Goal: Find specific page/section: Find specific page/section

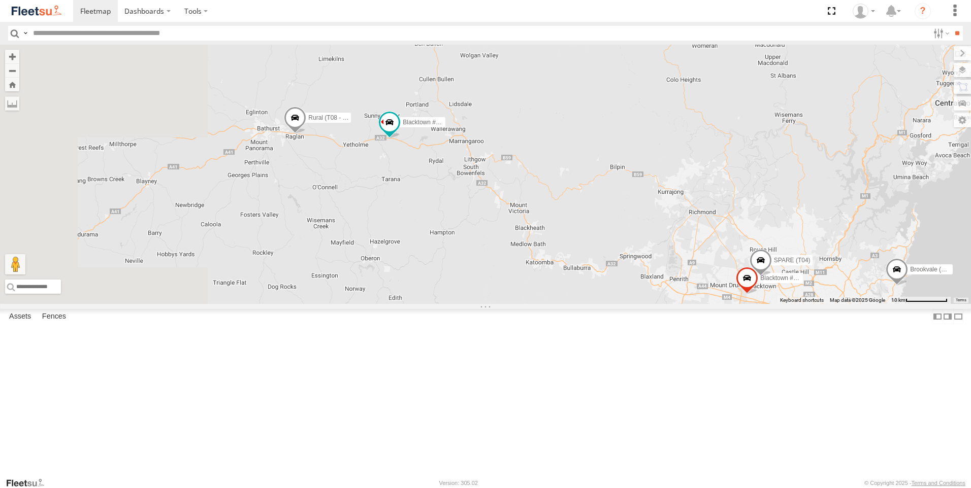
drag, startPoint x: 443, startPoint y: 243, endPoint x: 555, endPoint y: 307, distance: 128.7
click at [555, 304] on div "Brookvale (T10 - Gary) Rural (T08 - Matt) Blacktown #1 (T09 - Brian) Blacktown …" at bounding box center [485, 174] width 971 height 259
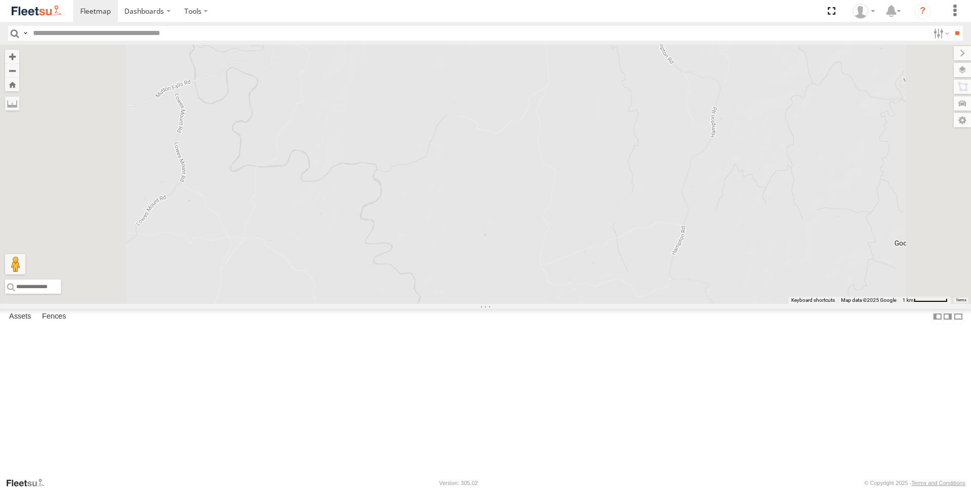
drag, startPoint x: 551, startPoint y: 245, endPoint x: 600, endPoint y: 508, distance: 267.5
click at [600, 488] on html "Dashboards" at bounding box center [485, 244] width 971 height 488
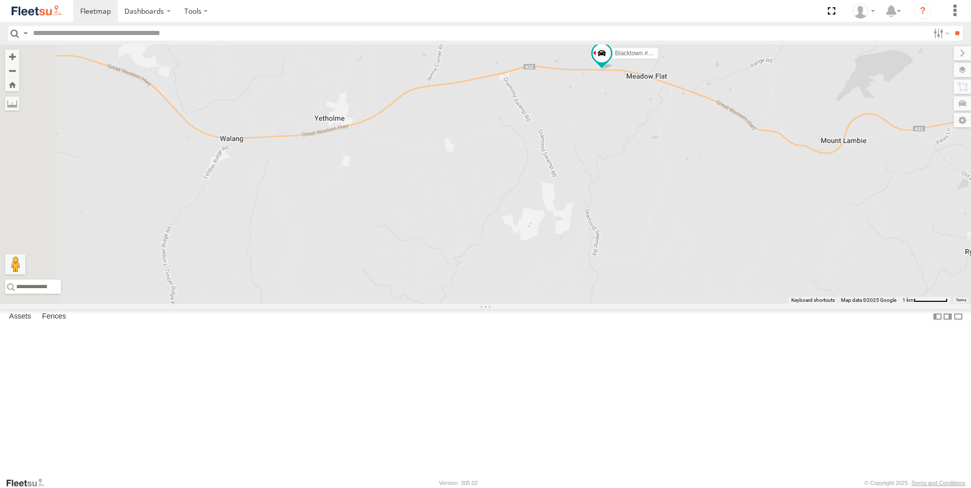
drag, startPoint x: 591, startPoint y: 232, endPoint x: 849, endPoint y: 356, distance: 286.5
click at [849, 304] on div "Rural (T08 - Matt) Blacktown #1 (T09 - Brian) Brookvale (T10 - Gary) Revesby (T…" at bounding box center [485, 174] width 971 height 259
drag, startPoint x: 602, startPoint y: 309, endPoint x: 821, endPoint y: 310, distance: 219.3
click at [821, 304] on div at bounding box center [485, 174] width 971 height 259
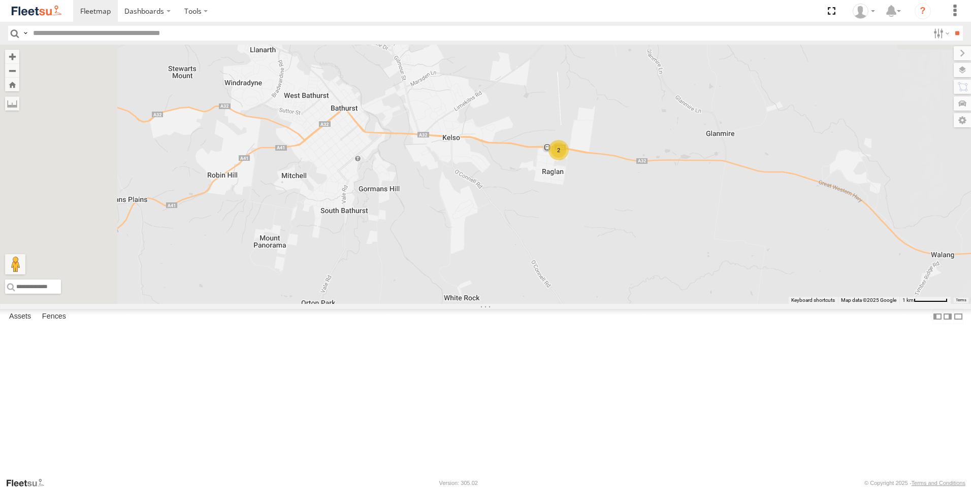
drag, startPoint x: 626, startPoint y: 296, endPoint x: 637, endPoint y: 400, distance: 105.1
click at [637, 304] on div "2" at bounding box center [485, 174] width 971 height 259
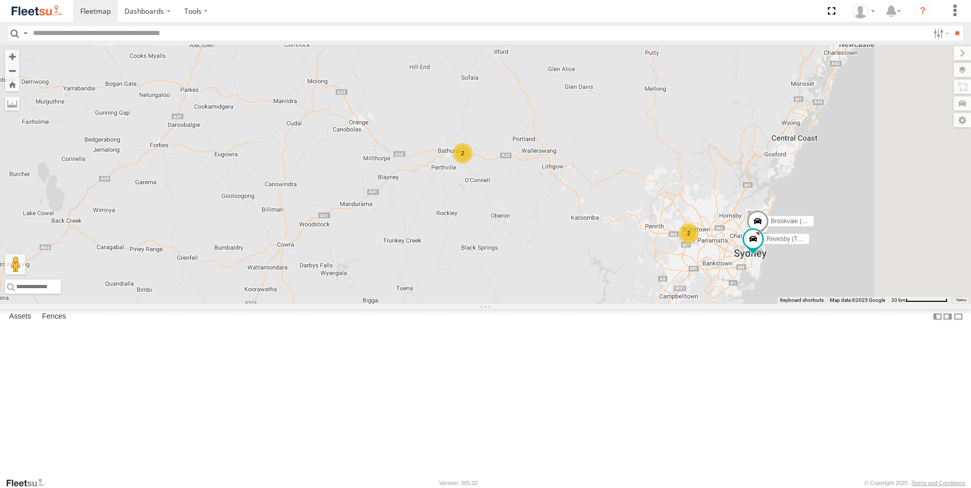
drag, startPoint x: 771, startPoint y: 354, endPoint x: 700, endPoint y: 214, distance: 156.4
click at [700, 214] on div "Brookvale (T10 - Gary) 2 2 Revesby (T07 - Dave)" at bounding box center [485, 174] width 971 height 259
click at [0, 0] on div "Rural (T08 - [PERSON_NAME])" at bounding box center [0, 0] width 0 height 0
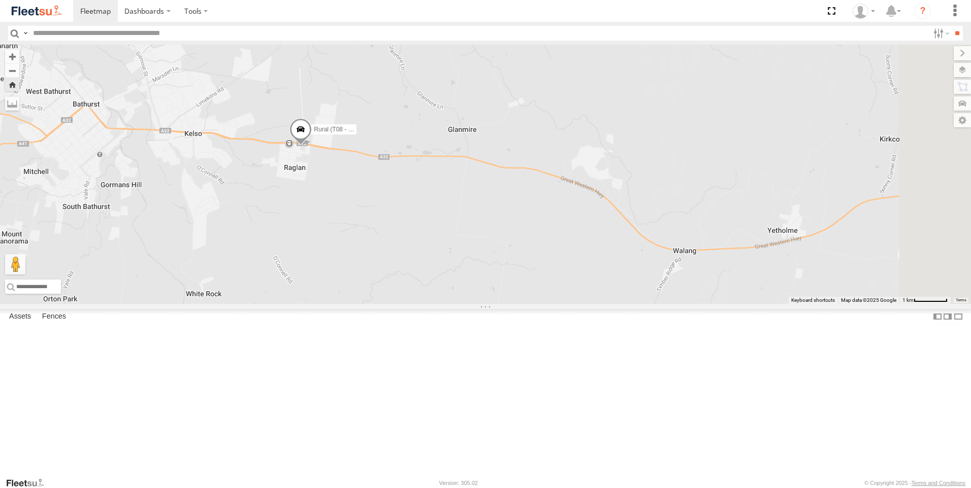
drag, startPoint x: 731, startPoint y: 311, endPoint x: 492, endPoint y: 290, distance: 240.0
click at [492, 290] on div "Rural (T08 - [PERSON_NAME])" at bounding box center [485, 174] width 971 height 259
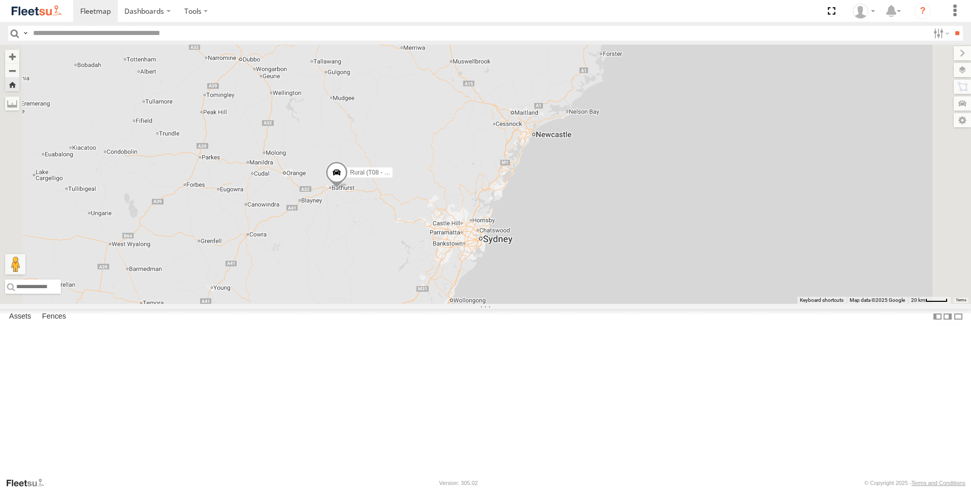
drag, startPoint x: 589, startPoint y: 340, endPoint x: 533, endPoint y: 228, distance: 125.1
click at [534, 229] on div "Rural (T08 - [PERSON_NAME])" at bounding box center [485, 174] width 971 height 259
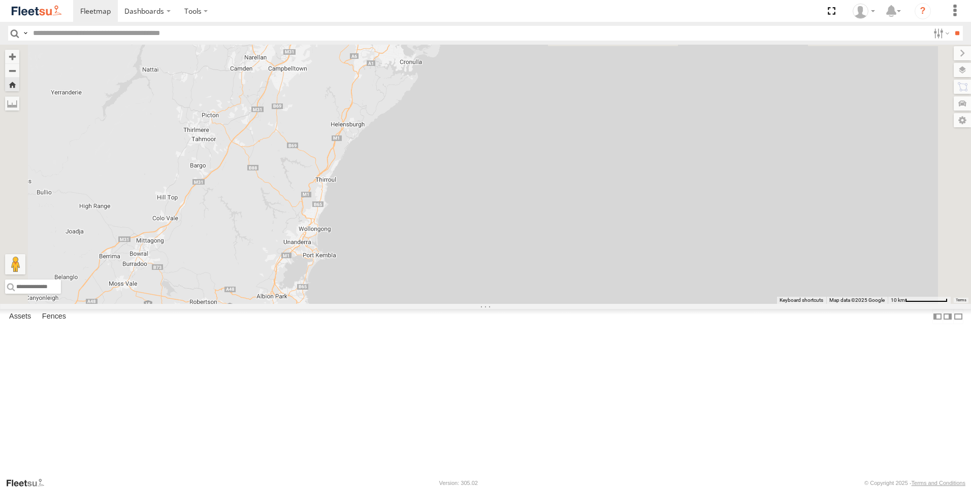
drag, startPoint x: 538, startPoint y: 230, endPoint x: 597, endPoint y: 399, distance: 178.7
click at [596, 304] on div "Rural (T08 - [PERSON_NAME])" at bounding box center [485, 174] width 971 height 259
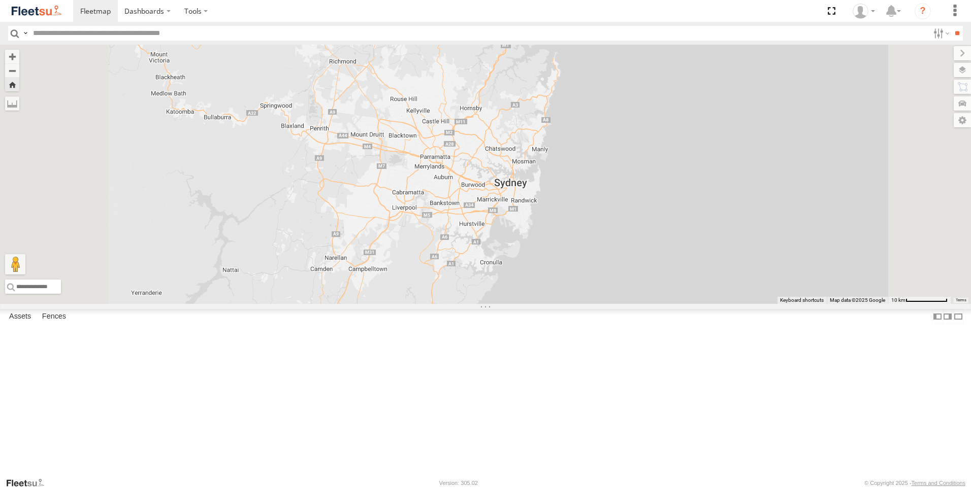
click at [0, 0] on div "Rural (T08 - [PERSON_NAME])" at bounding box center [0, 0] width 0 height 0
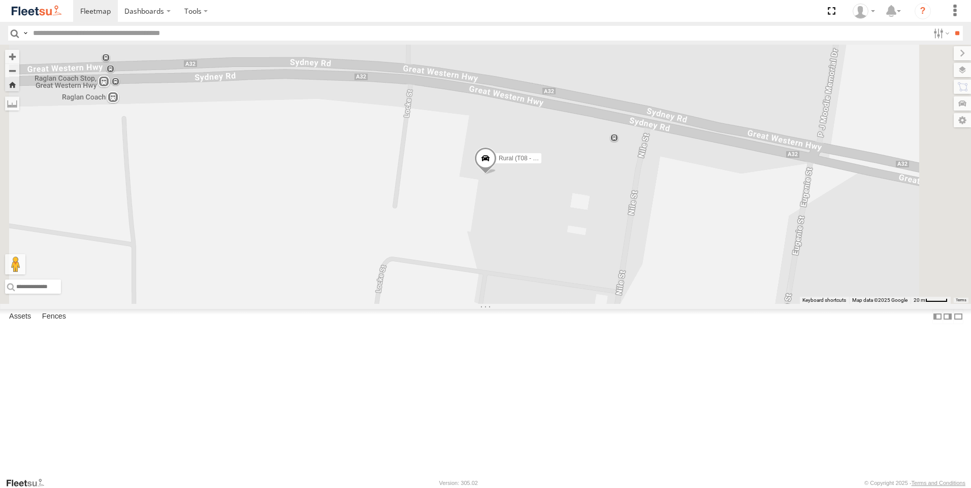
click at [0, 0] on div "Rural (T08 - Matt) Rural" at bounding box center [0, 0] width 0 height 0
click at [402, 222] on div "Rural (T08 - [PERSON_NAME])" at bounding box center [485, 174] width 971 height 259
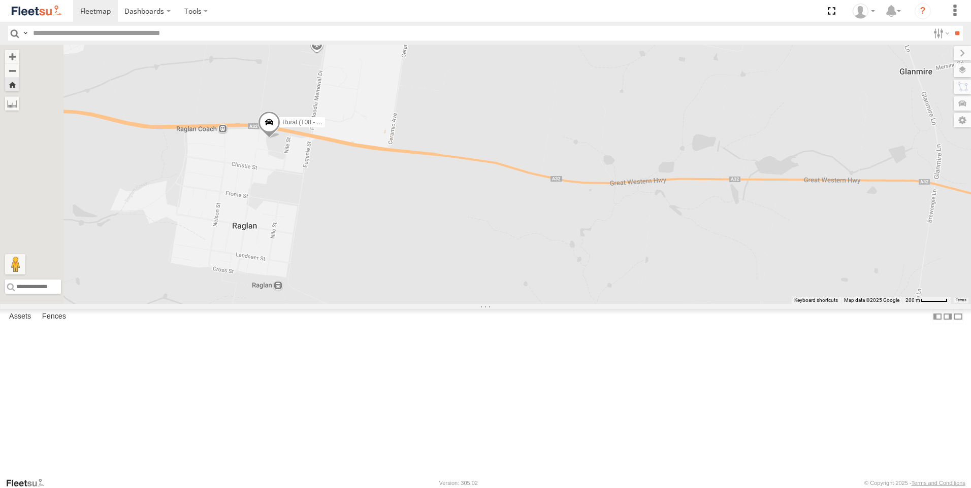
click at [0, 0] on div "Blacktown #1 (T09 - [PERSON_NAME])" at bounding box center [0, 0] width 0 height 0
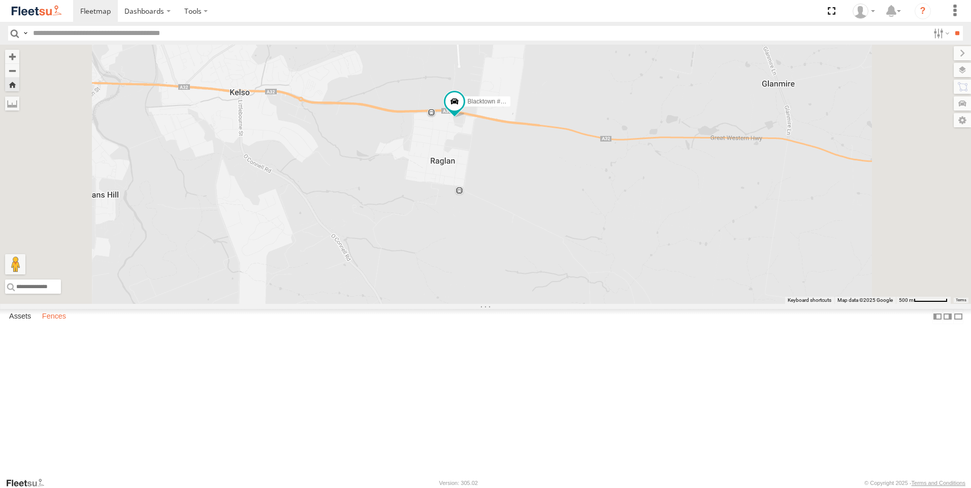
click at [59, 324] on label "Fences" at bounding box center [54, 317] width 34 height 14
click at [20, 324] on label "Assets" at bounding box center [20, 317] width 32 height 14
click at [145, 12] on label "Dashboards" at bounding box center [148, 11] width 60 height 22
click at [191, 10] on label at bounding box center [196, 11] width 38 height 22
click at [137, 11] on label "Dashboards" at bounding box center [148, 11] width 60 height 22
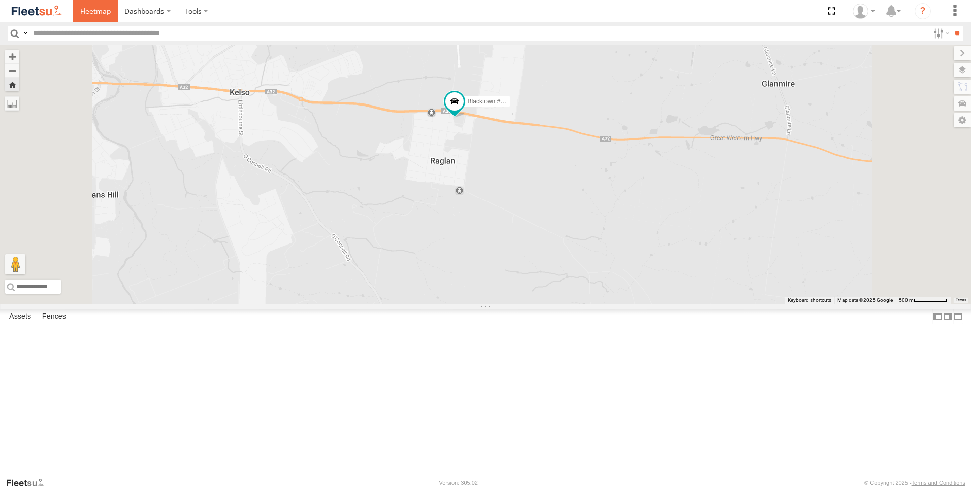
click at [102, 13] on span at bounding box center [95, 11] width 30 height 10
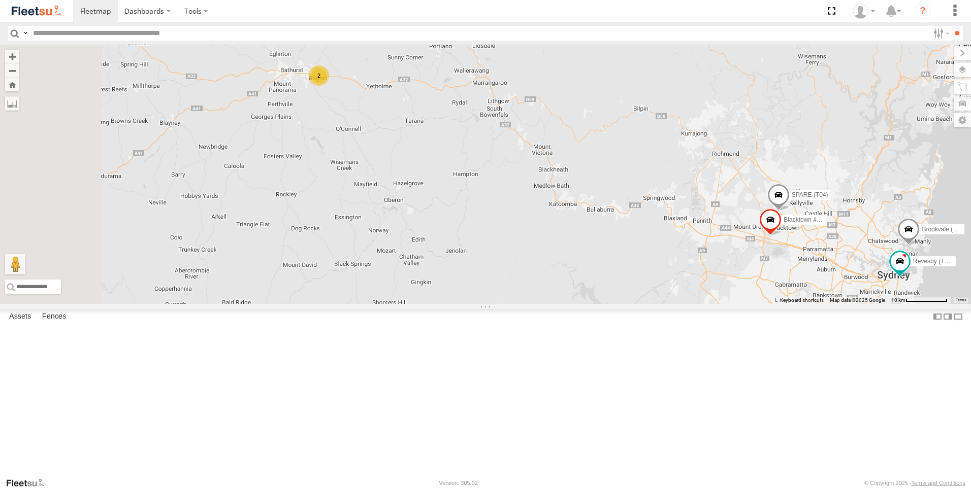
drag, startPoint x: 414, startPoint y: 199, endPoint x: 567, endPoint y: 201, distance: 152.8
click at [566, 202] on div "Brookvale (T10 - [PERSON_NAME]) 2 Blacktown #2 (T05 - [PERSON_NAME]) Revesby (T…" at bounding box center [485, 174] width 971 height 259
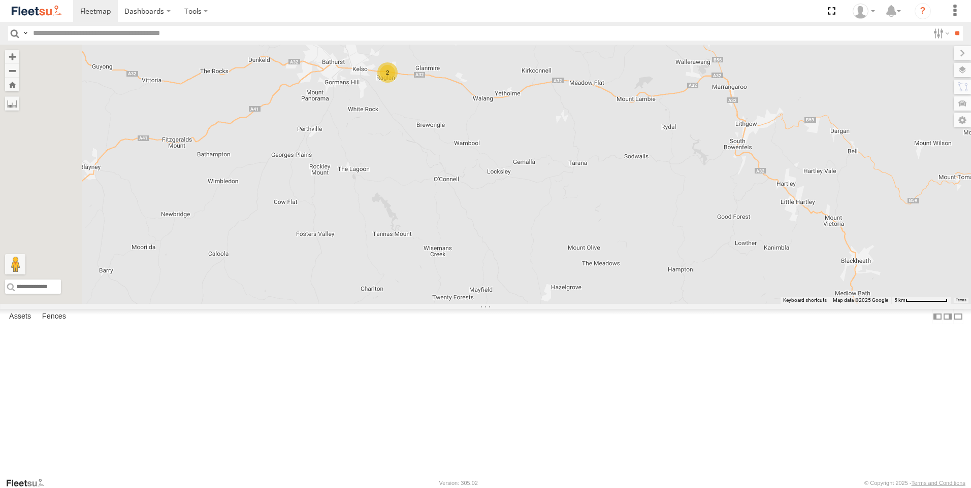
drag, startPoint x: 517, startPoint y: 214, endPoint x: 681, endPoint y: 261, distance: 170.6
click at [670, 259] on div "Brookvale (T10 - [PERSON_NAME]) Blacktown #2 (T05 - [PERSON_NAME]) Revesby (T07…" at bounding box center [485, 174] width 971 height 259
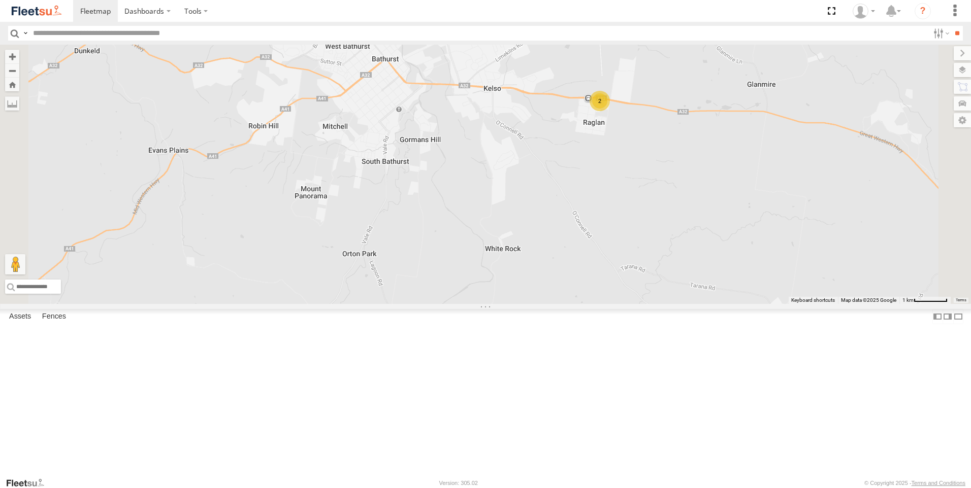
drag, startPoint x: 666, startPoint y: 250, endPoint x: 604, endPoint y: 368, distance: 133.7
click at [611, 304] on div "Brookvale (T10 - [PERSON_NAME]) Blacktown #2 (T05 - [PERSON_NAME]) Revesby (T07…" at bounding box center [485, 174] width 971 height 259
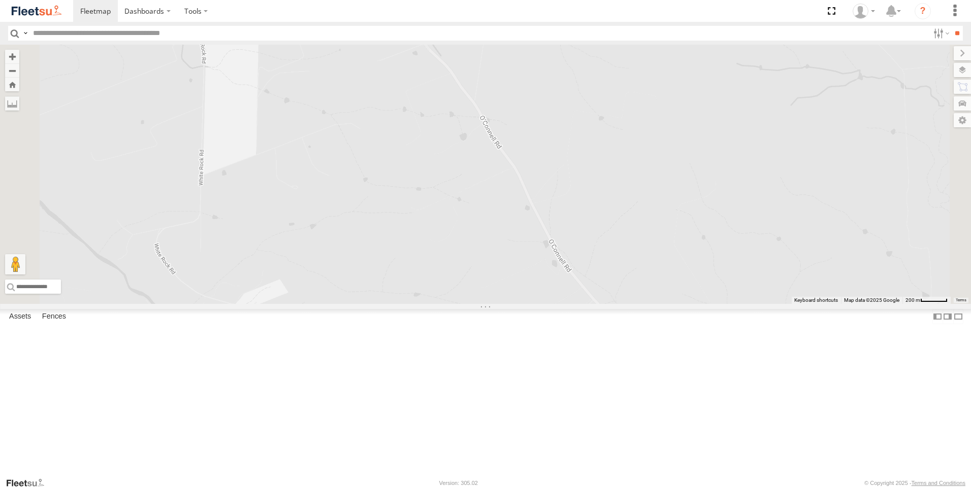
drag, startPoint x: 636, startPoint y: 250, endPoint x: 553, endPoint y: 376, distance: 150.6
click at [557, 304] on div "Brookvale (T10 - [PERSON_NAME]) Blacktown #2 (T05 - [PERSON_NAME]) Revesby (T07…" at bounding box center [485, 174] width 971 height 259
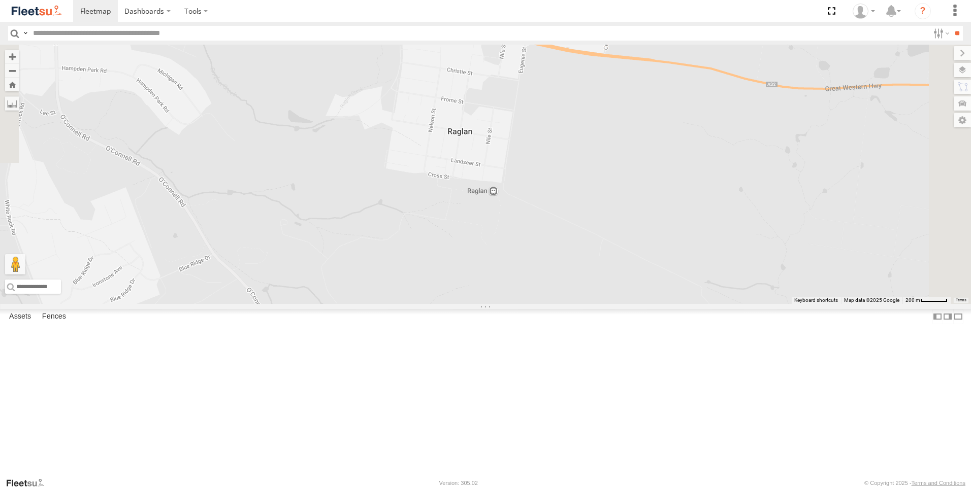
drag, startPoint x: 681, startPoint y: 237, endPoint x: 658, endPoint y: 397, distance: 161.5
click at [659, 304] on div "Brookvale (T10 - [PERSON_NAME]) Blacktown #2 (T05 - [PERSON_NAME]) Revesby (T07…" at bounding box center [485, 174] width 971 height 259
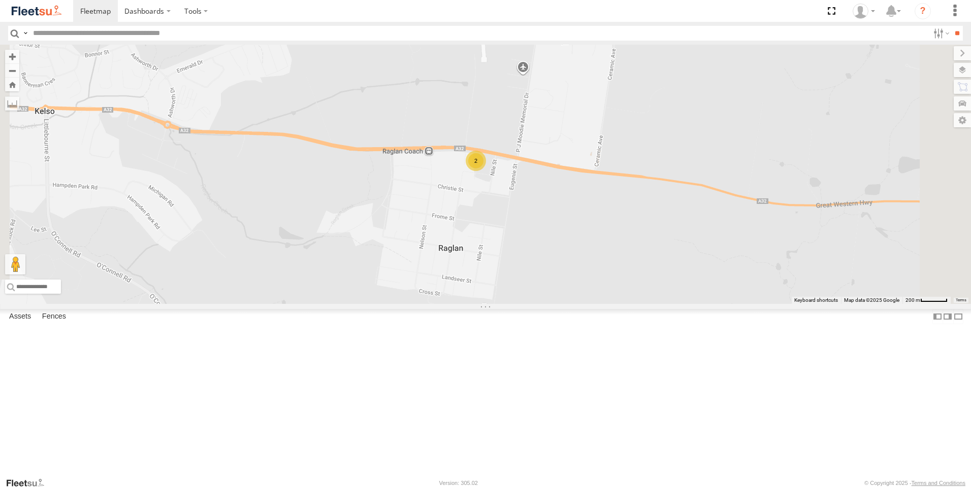
drag, startPoint x: 705, startPoint y: 312, endPoint x: 692, endPoint y: 351, distance: 41.4
click at [696, 304] on div "Brookvale (T10 - [PERSON_NAME]) Blacktown #2 (T05 - [PERSON_NAME]) Revesby (T07…" at bounding box center [485, 174] width 971 height 259
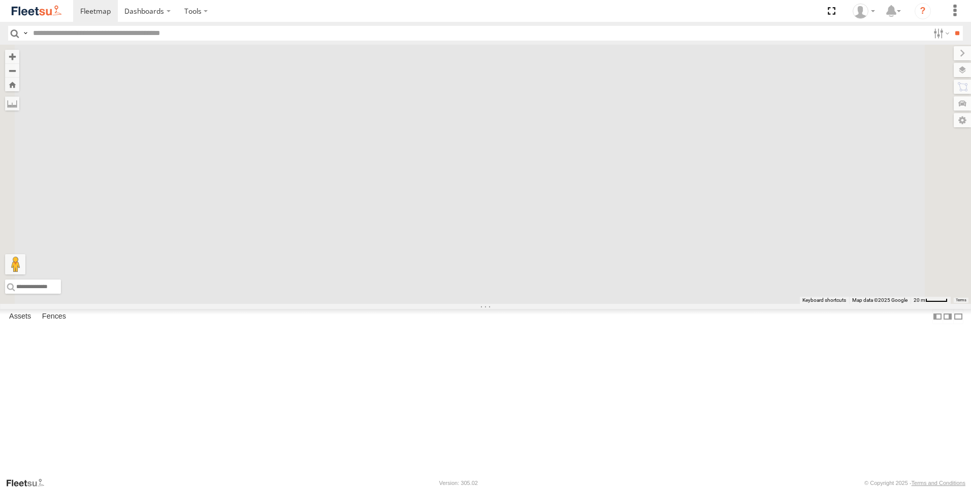
drag, startPoint x: 590, startPoint y: 210, endPoint x: 548, endPoint y: 325, distance: 122.2
click at [549, 304] on div "Brookvale (T10 - [PERSON_NAME]) Blacktown #2 (T05 - [PERSON_NAME]) Revesby (T07…" at bounding box center [485, 174] width 971 height 259
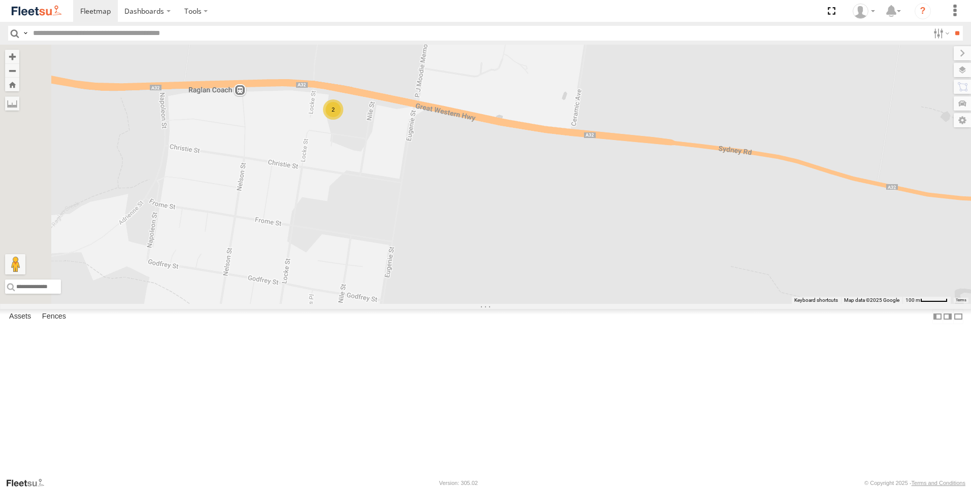
drag, startPoint x: 474, startPoint y: 301, endPoint x: 604, endPoint y: 308, distance: 130.6
click at [604, 304] on div "Brookvale (T10 - [PERSON_NAME]) Blacktown #2 (T05 - [PERSON_NAME]) Revesby (T07…" at bounding box center [485, 174] width 971 height 259
